Goal: Information Seeking & Learning: Learn about a topic

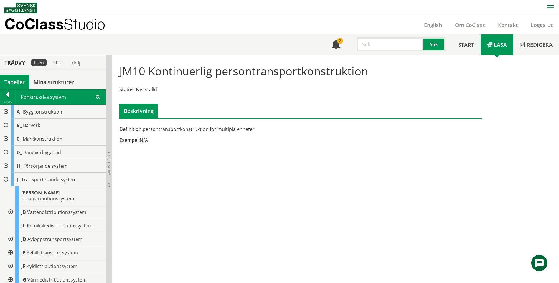
click at [399, 46] on input "text" at bounding box center [389, 44] width 67 height 14
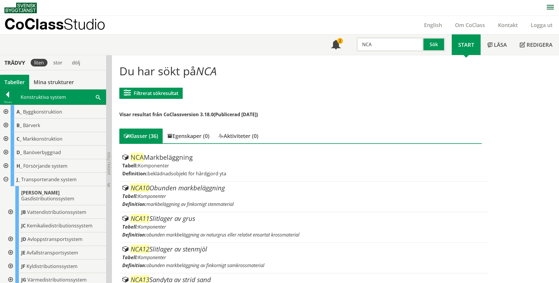
click at [403, 40] on input "NCA" at bounding box center [389, 44] width 67 height 14
type input "N"
type input "RUA21"
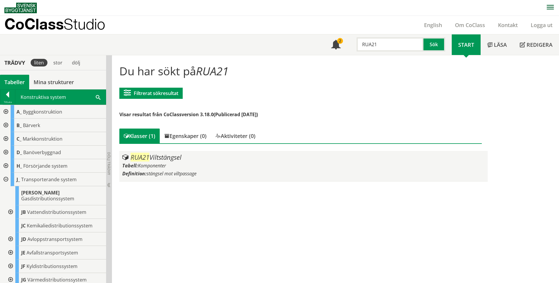
click at [171, 168] on div "Tabell: Komponenter" at bounding box center [303, 166] width 362 height 6
click at [185, 158] on div "RUA21 Viltstängsel" at bounding box center [303, 157] width 362 height 7
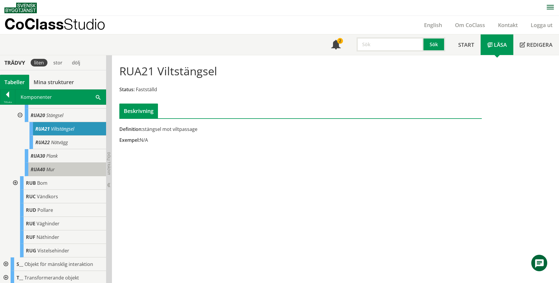
scroll to position [265, 0]
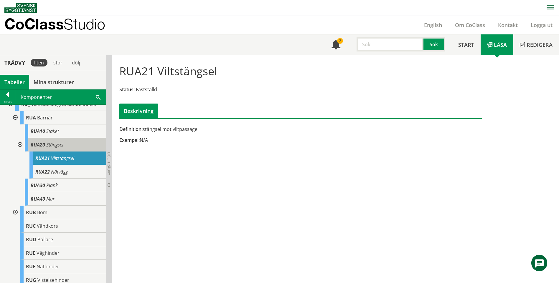
click at [73, 152] on div "RUA20 Stängsel" at bounding box center [65, 145] width 81 height 14
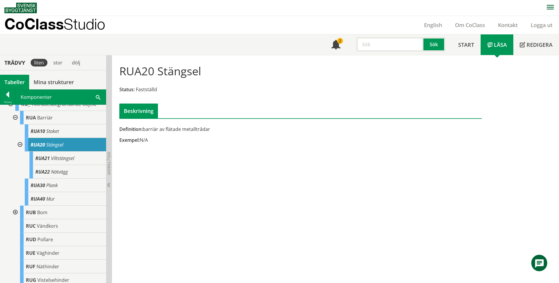
drag, startPoint x: 169, startPoint y: 130, endPoint x: 199, endPoint y: 131, distance: 29.5
click at [199, 131] on div "Definition: barriär av flätade metalltrådar" at bounding box center [238, 129] width 238 height 6
click at [386, 40] on input "text" at bounding box center [389, 44] width 67 height 14
type input "NCA21"
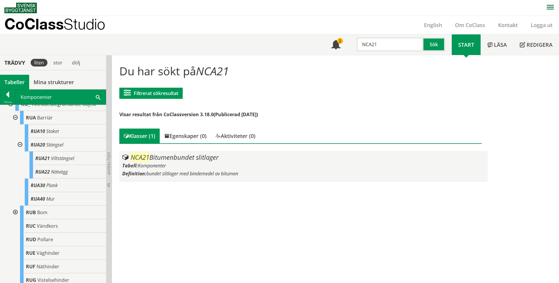
click at [223, 161] on div "NCA21 Bitumenbundet slitlager" at bounding box center [303, 157] width 362 height 7
click at [160, 171] on span "bundet slitlager med bindemedel av bitumen" at bounding box center [192, 174] width 92 height 6
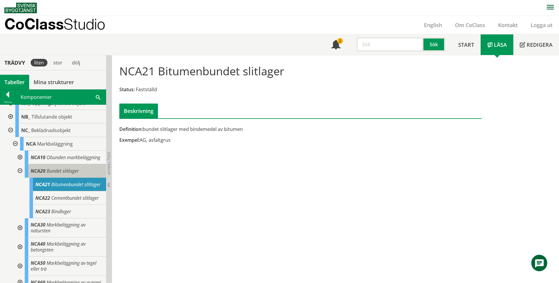
scroll to position [118, 0]
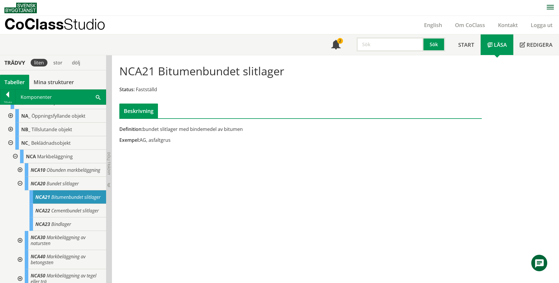
drag, startPoint x: 47, startPoint y: 59, endPoint x: 65, endPoint y: 53, distance: 18.5
click at [56, 49] on body "AMA AMA Beskrivningsverktyg AMA Funktion BSAB Bygginfo Byggjura Byggkatalogen B…" at bounding box center [279, 141] width 559 height 283
drag, startPoint x: 290, startPoint y: 72, endPoint x: 170, endPoint y: 67, distance: 120.6
click at [170, 67] on div "NCA21 Bitumenbundet slitlager Status: Fastställd Beskrivning" at bounding box center [300, 89] width 371 height 59
drag, startPoint x: 164, startPoint y: 72, endPoint x: 207, endPoint y: 79, distance: 44.2
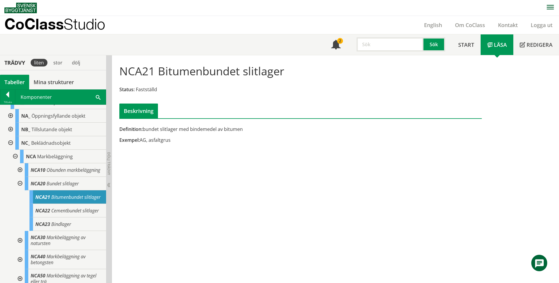
click at [207, 79] on div "NCA21 Bitumenbundet slitlager Status: Fastställd Beskrivning" at bounding box center [300, 89] width 371 height 59
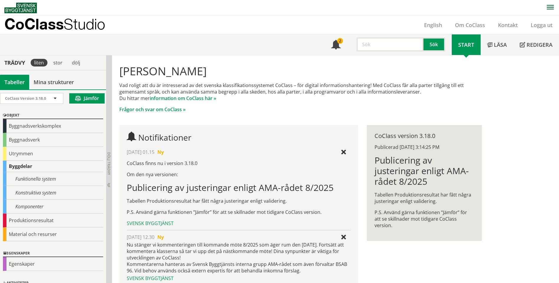
click at [389, 48] on input "text" at bounding box center [389, 44] width 67 height 14
type input "NCA50"
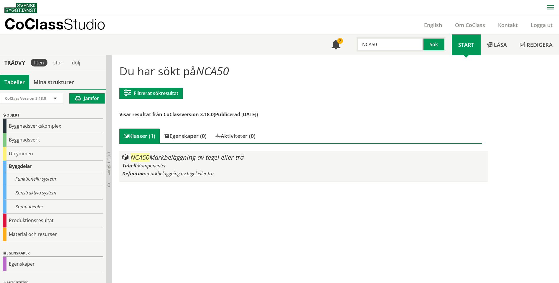
click at [195, 160] on div "NCA50 Markbeläggning av tegel eller trä" at bounding box center [303, 157] width 362 height 7
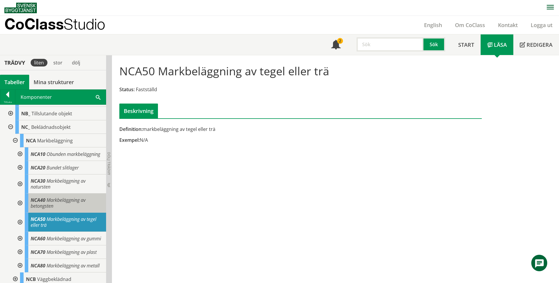
scroll to position [147, 0]
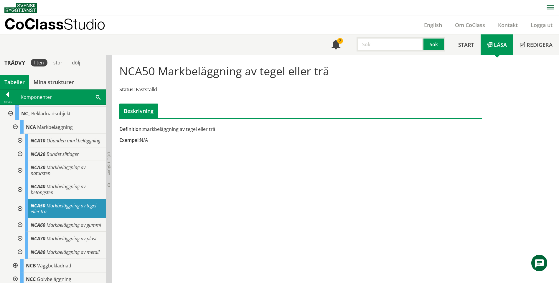
click at [21, 212] on div at bounding box center [19, 208] width 11 height 19
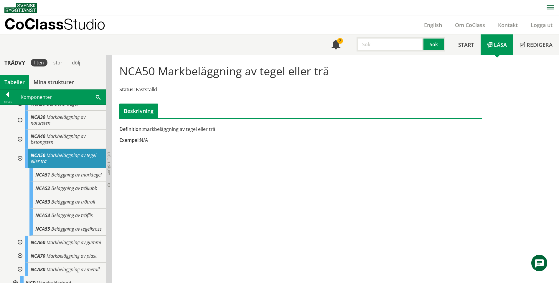
scroll to position [206, 0]
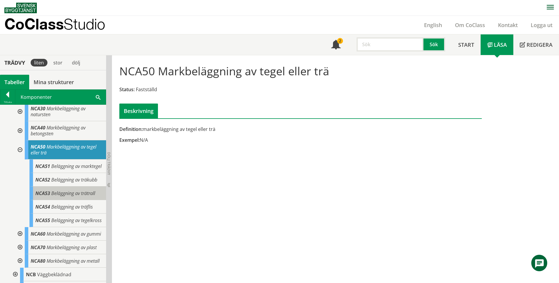
click at [50, 200] on div "NCA53 Beläggning av trätrall" at bounding box center [67, 194] width 77 height 14
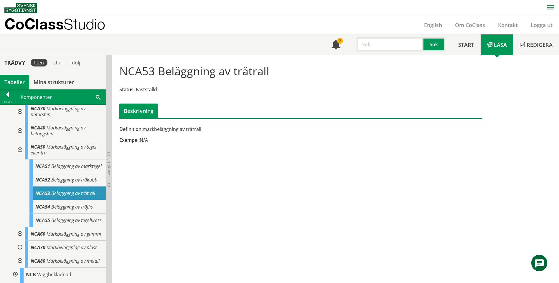
drag, startPoint x: 186, startPoint y: 129, endPoint x: 206, endPoint y: 131, distance: 20.1
click at [206, 131] on div "Definition: markbeläggning av trätrall" at bounding box center [238, 129] width 238 height 6
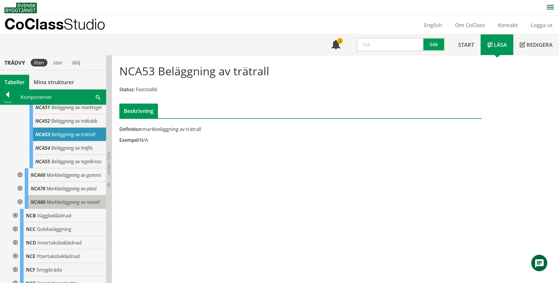
scroll to position [236, 0]
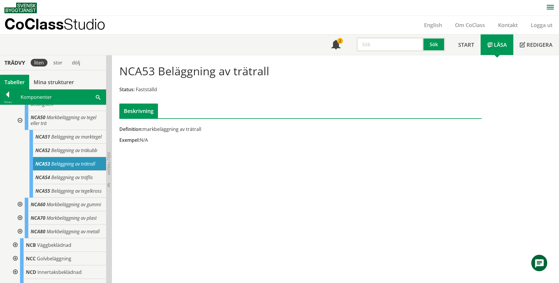
click at [411, 43] on input "text" at bounding box center [389, 44] width 67 height 14
type input "AF"
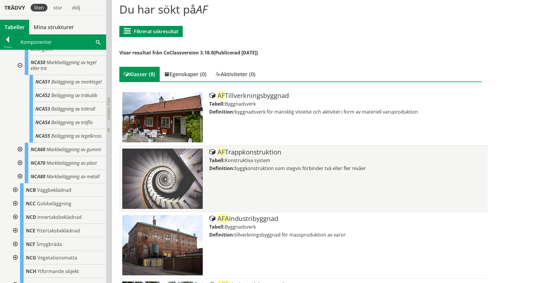
scroll to position [62, 0]
click at [327, 176] on div "AF Trappkonstruktion Tabell: Konstruktiva system Definition: byggkonstruktion s…" at bounding box center [346, 178] width 275 height 60
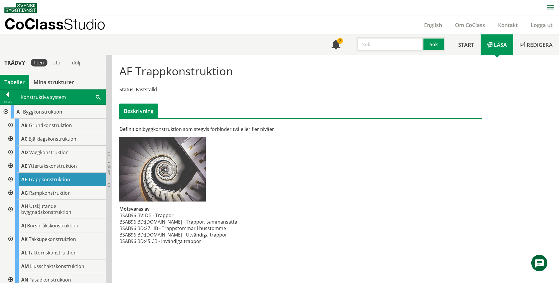
scroll to position [0, 0]
click at [388, 41] on input "text" at bounding box center [389, 44] width 67 height 14
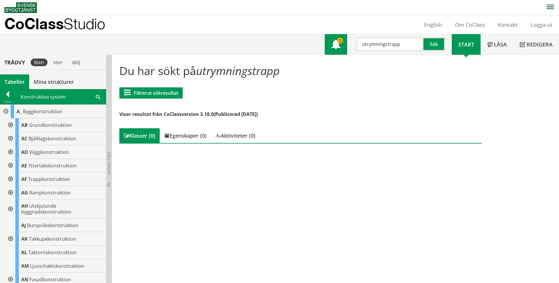
drag, startPoint x: 398, startPoint y: 48, endPoint x: 332, endPoint y: 39, distance: 67.1
click at [332, 39] on div "Meny 2 utrymningstrapp Sök" at bounding box center [388, 44] width 127 height 21
click at [409, 42] on input "branddrappa" at bounding box center [389, 44] width 67 height 14
drag, startPoint x: 417, startPoint y: 42, endPoint x: 356, endPoint y: 50, distance: 61.5
click at [356, 50] on input "branddstege" at bounding box center [389, 44] width 67 height 14
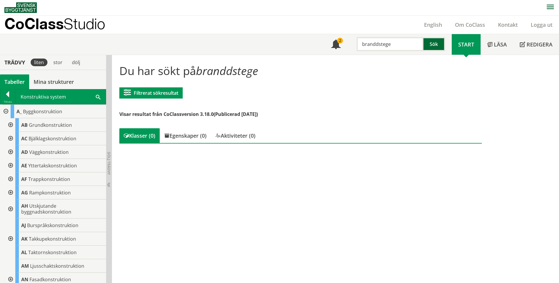
click at [425, 39] on button "Sök" at bounding box center [434, 44] width 22 height 14
type input "utrymning"
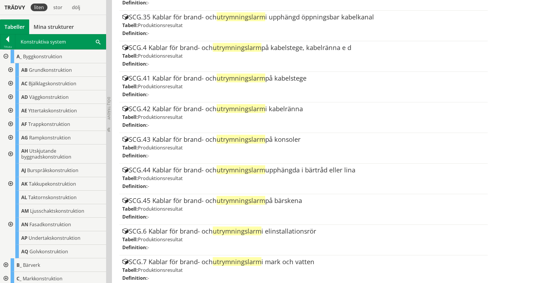
scroll to position [531, 0]
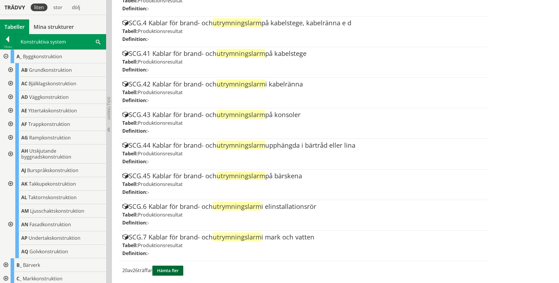
click at [181, 266] on button "Hämta fler" at bounding box center [167, 271] width 31 height 10
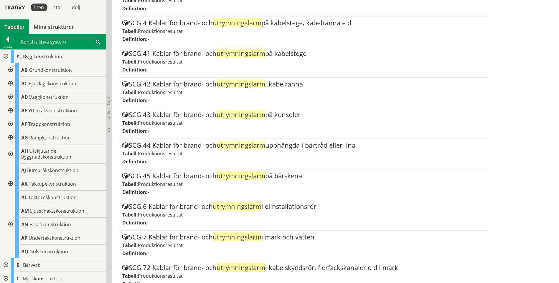
click at [180, 270] on div "SCG.72 Kablar för brand- och utrymningslarm i kabelskyddsrör, flerfackskanaler …" at bounding box center [303, 268] width 362 height 7
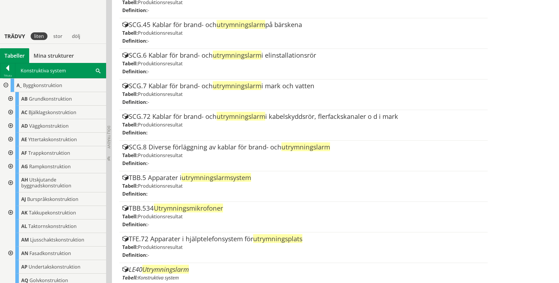
scroll to position [711, 0]
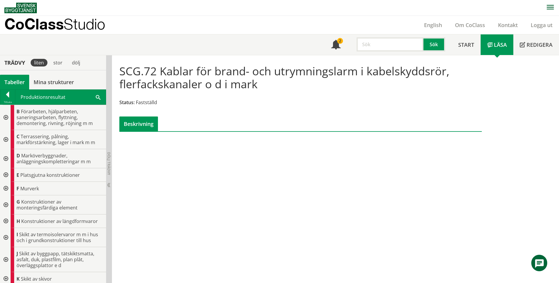
click at [409, 47] on input "text" at bounding box center [389, 44] width 67 height 14
click at [381, 41] on input "text" at bounding box center [389, 44] width 67 height 14
type input "singel"
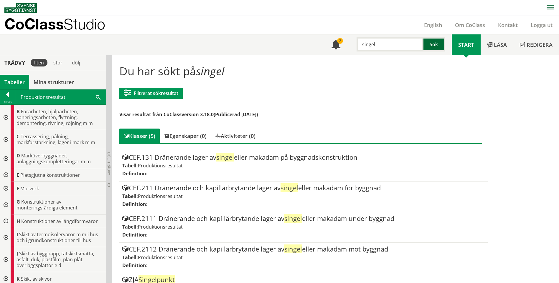
click at [434, 45] on button "Sök" at bounding box center [434, 44] width 22 height 14
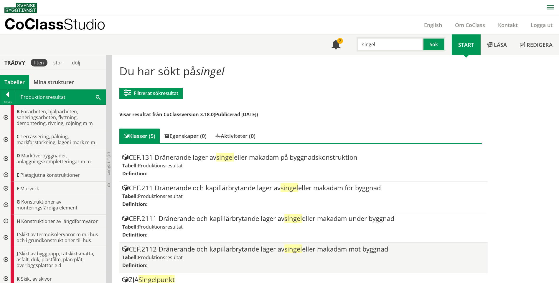
scroll to position [24, 0]
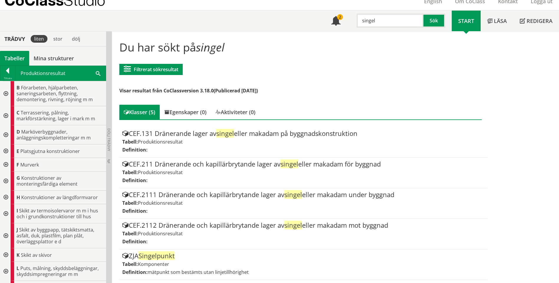
click at [309, 104] on div "Du har sökt på singel Filtrerat sökresultat [GEOGRAPHIC_DATA] CoClass Version 3…" at bounding box center [300, 158] width 371 height 245
